Goal: Information Seeking & Learning: Learn about a topic

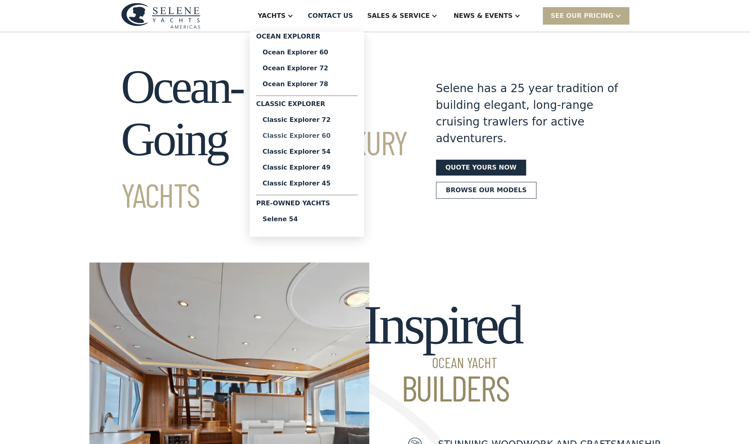
click at [343, 136] on div "Classic Explorer 60" at bounding box center [306, 136] width 89 height 6
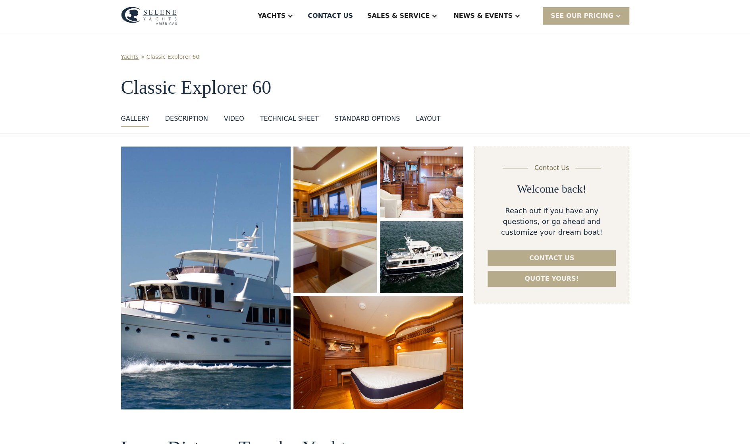
click at [251, 225] on img "open lightbox" at bounding box center [206, 278] width 180 height 278
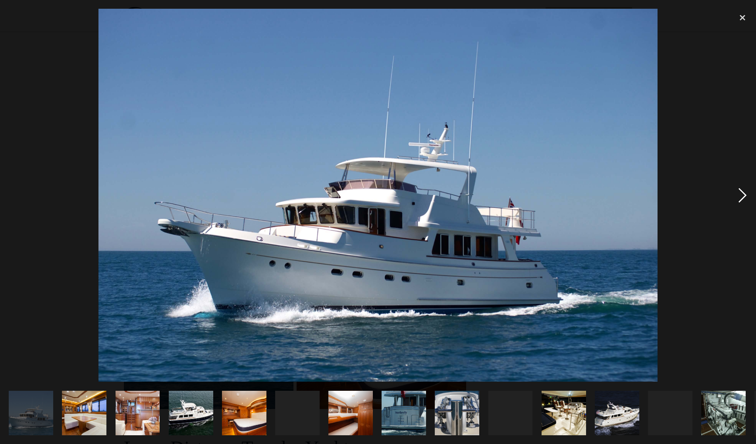
click at [747, 201] on div "next image" at bounding box center [742, 195] width 27 height 373
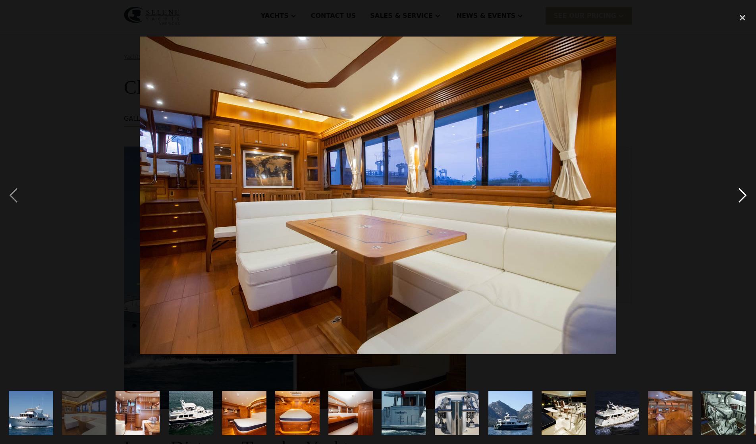
click at [747, 201] on div "next image" at bounding box center [742, 195] width 27 height 373
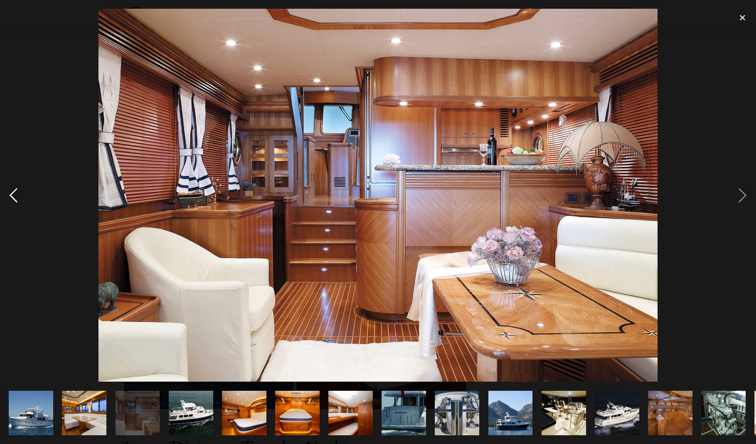
click at [16, 194] on div "previous image" at bounding box center [13, 195] width 27 height 373
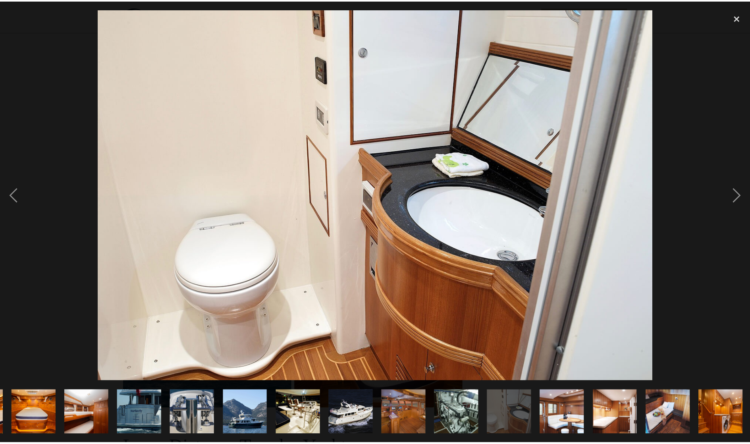
scroll to position [0, 265]
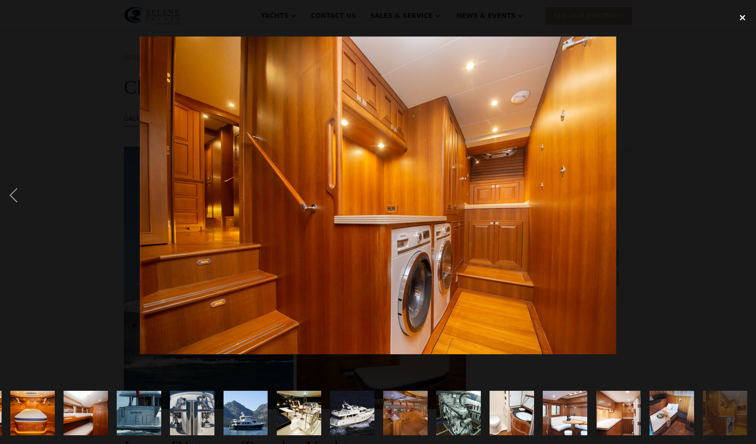
click at [741, 19] on div "close lightbox" at bounding box center [742, 17] width 27 height 17
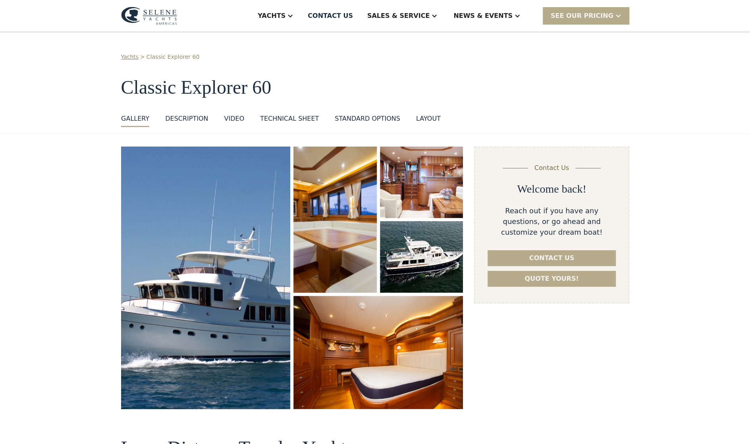
scroll to position [0, 0]
click at [582, 19] on div "SEE Our Pricing" at bounding box center [582, 16] width 63 height 10
click at [585, 35] on link "Get a PASSCODE" at bounding box center [596, 33] width 107 height 17
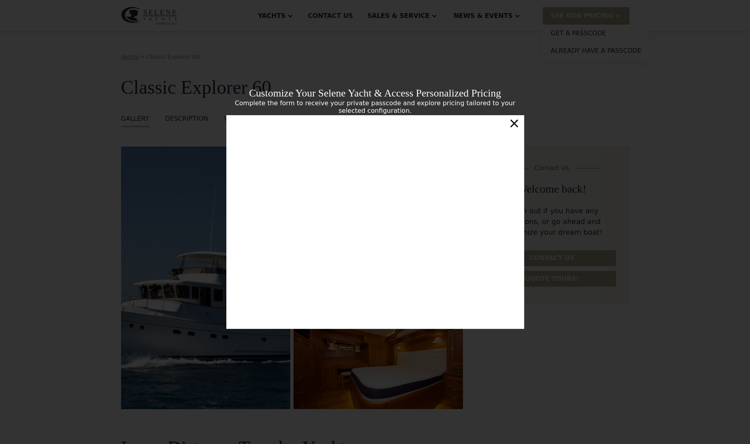
click at [644, 225] on div "Customize Your Selene Yacht & Access Personalized Pricing Complete the form to …" at bounding box center [375, 222] width 750 height 444
click at [517, 127] on div "×" at bounding box center [514, 123] width 12 height 16
